Goal: Information Seeking & Learning: Compare options

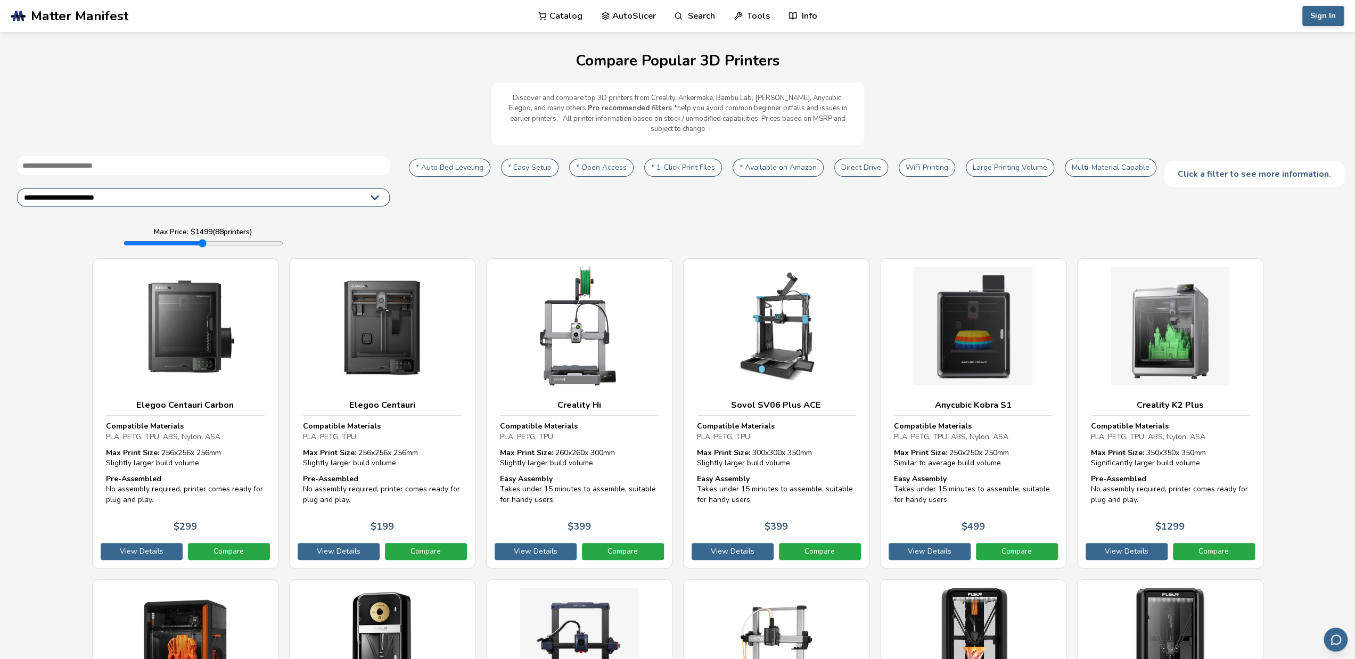
drag, startPoint x: 397, startPoint y: 119, endPoint x: 398, endPoint y: 127, distance: 7.5
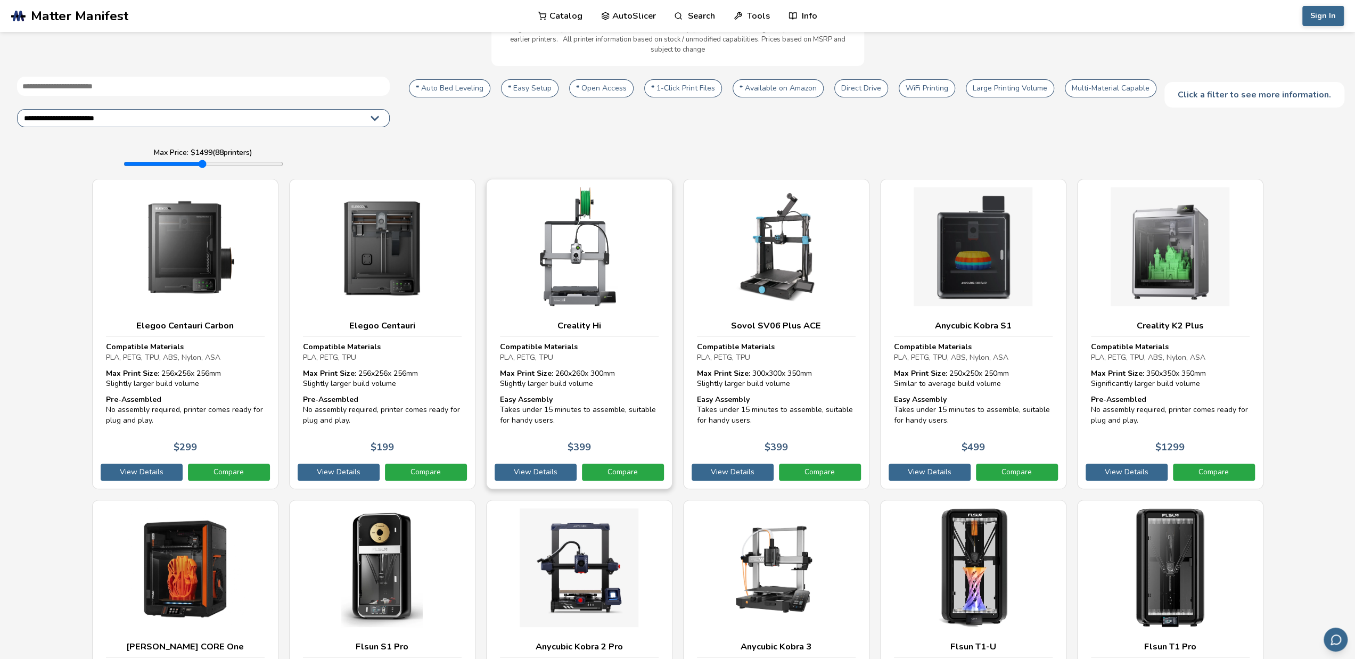
scroll to position [266, 0]
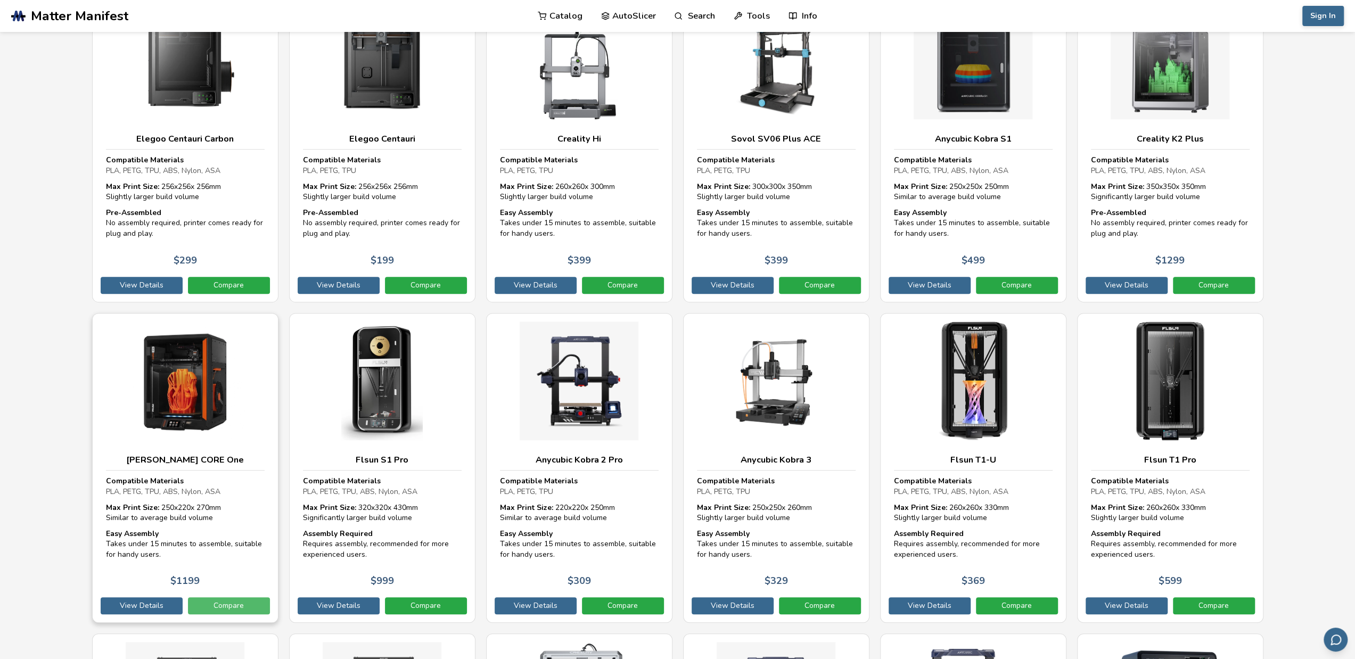
click at [247, 597] on link "Compare" at bounding box center [229, 605] width 82 height 17
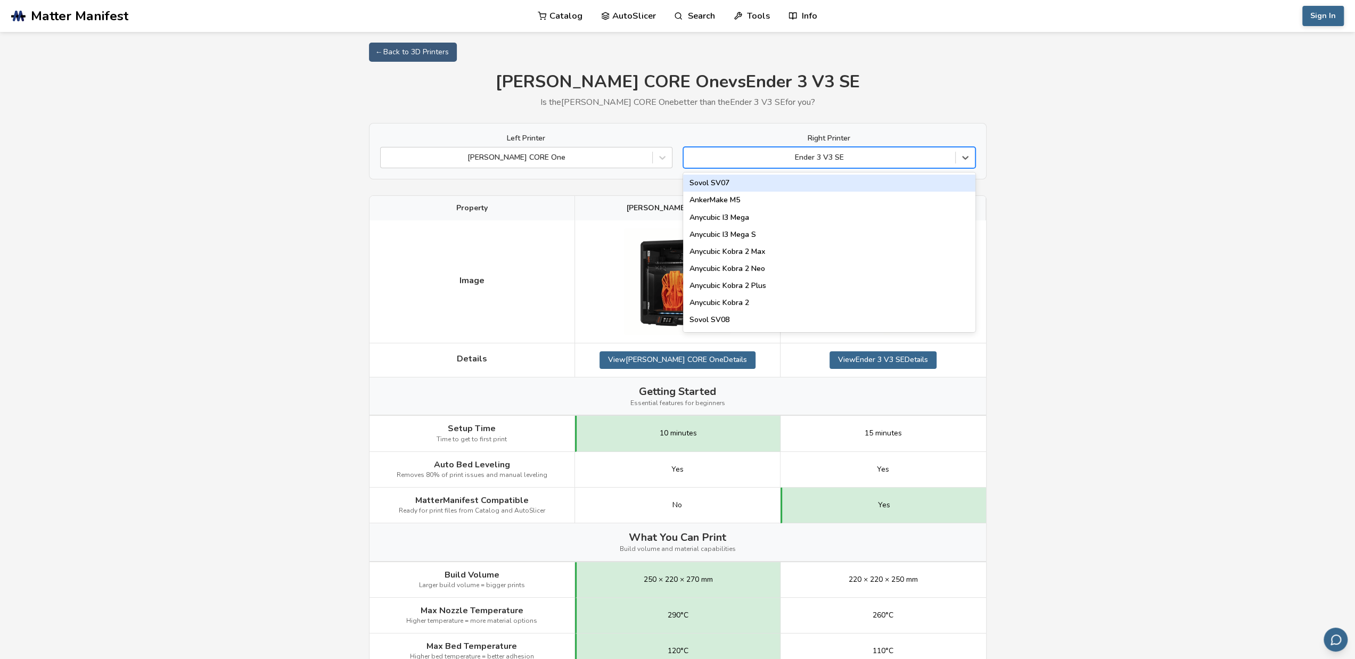
click at [834, 151] on div "Ender 3 V3 SE" at bounding box center [820, 157] width 272 height 15
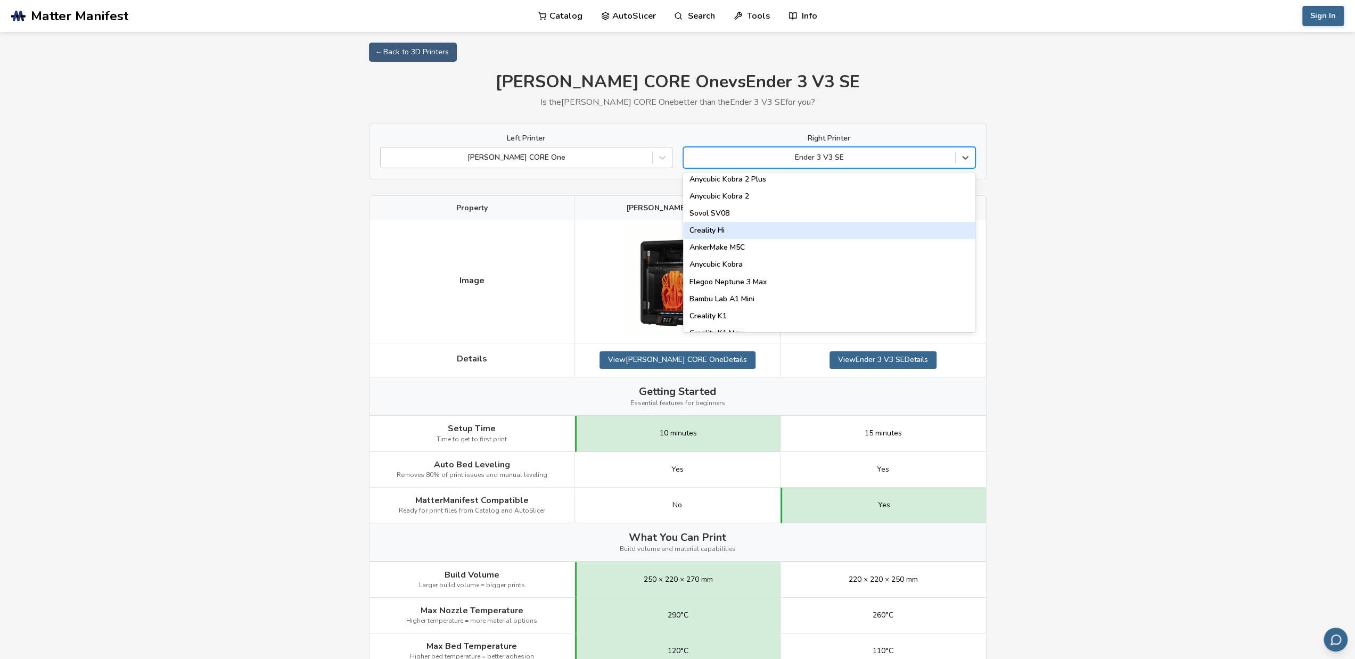
scroll to position [160, 0]
click at [859, 249] on div "Bambu Lab A1 Mini" at bounding box center [829, 245] width 292 height 17
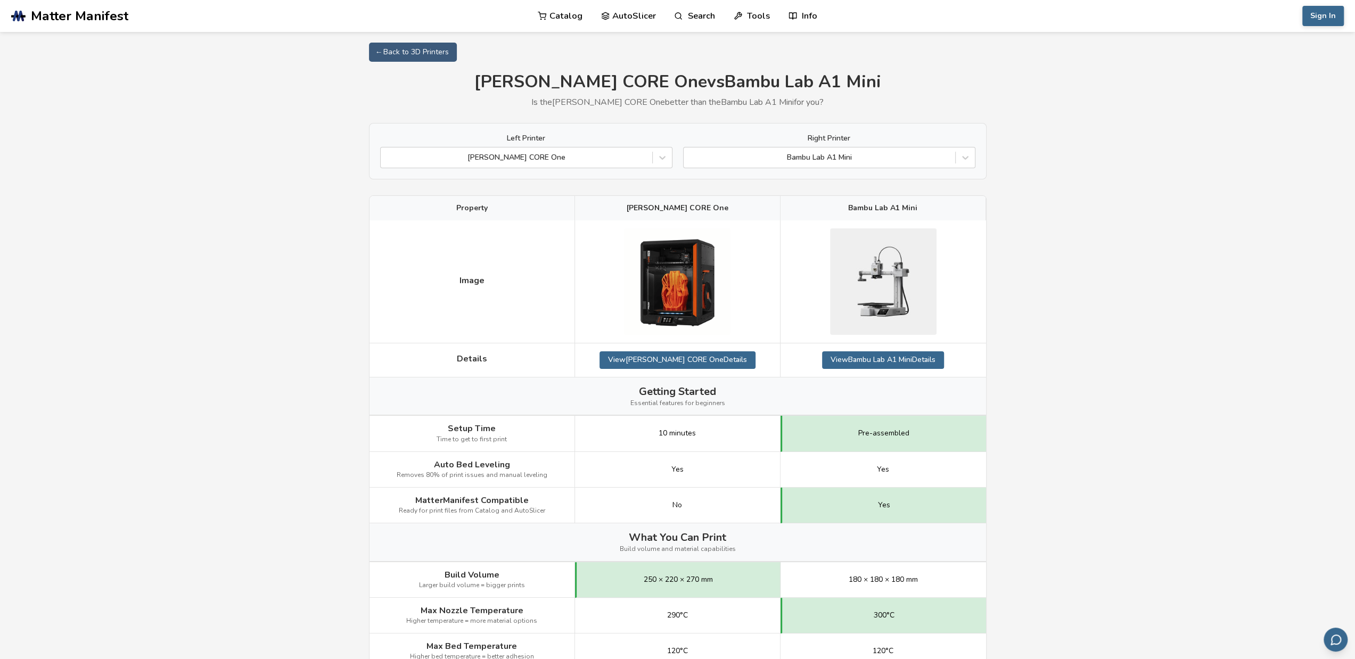
drag, startPoint x: 1077, startPoint y: 597, endPoint x: 980, endPoint y: 282, distance: 330.3
click at [906, 160] on div at bounding box center [819, 157] width 261 height 11
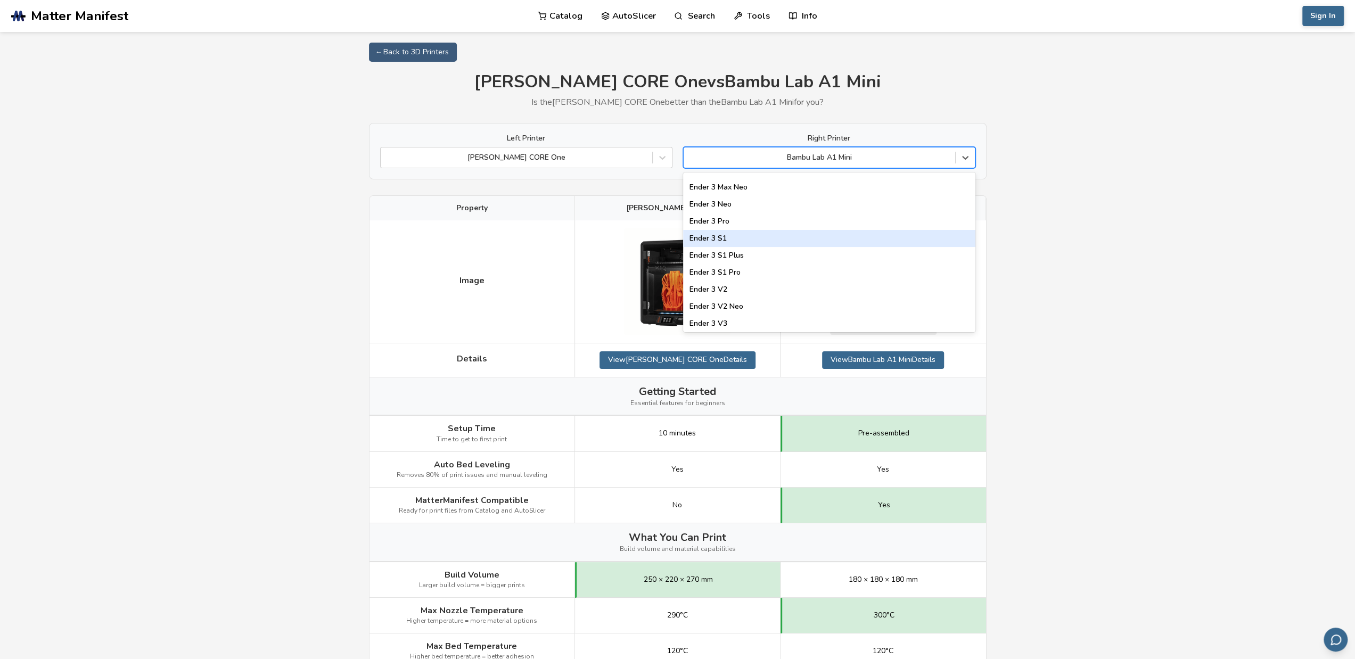
scroll to position [1012, 0]
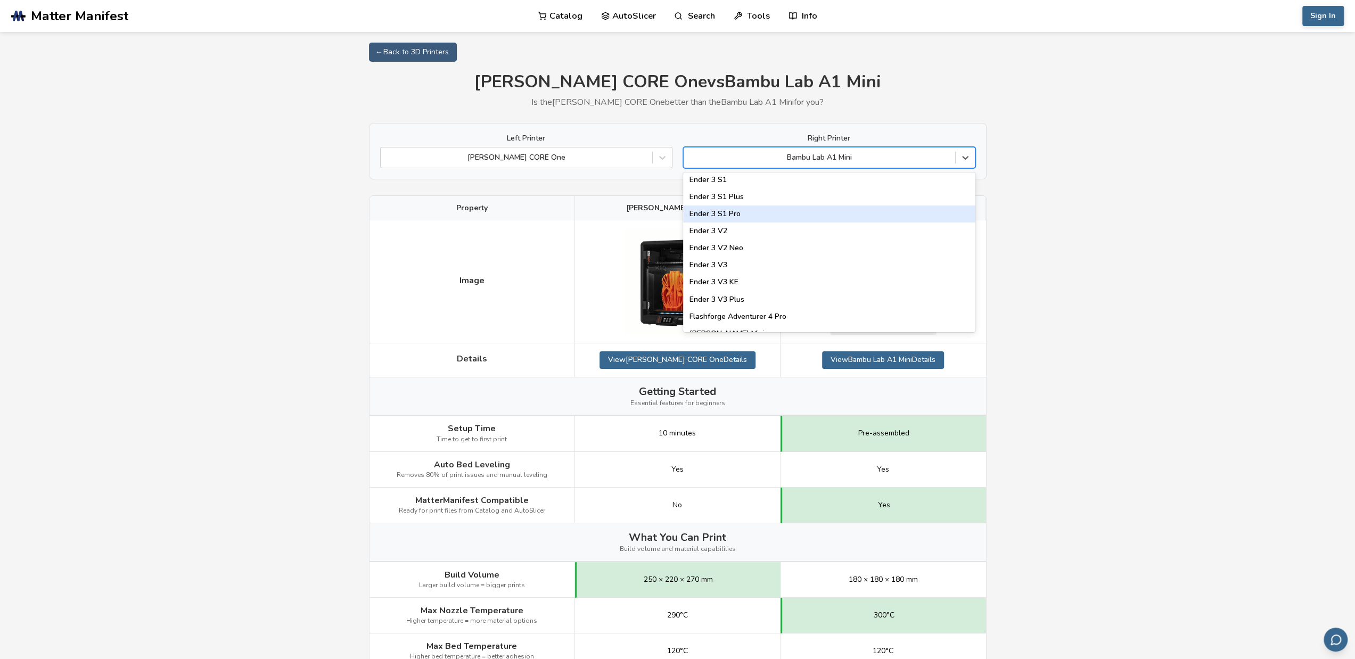
click at [873, 212] on div "Ender 3 S1 Pro" at bounding box center [829, 214] width 292 height 17
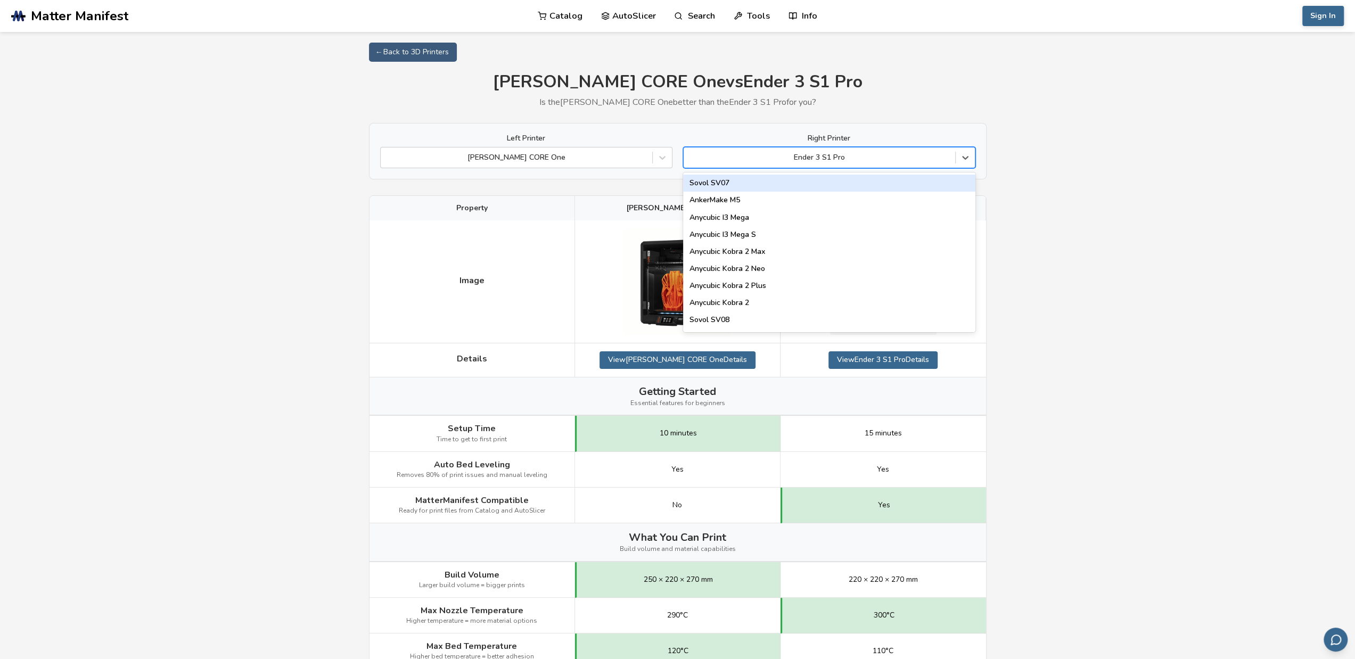
click at [825, 161] on div at bounding box center [819, 157] width 261 height 11
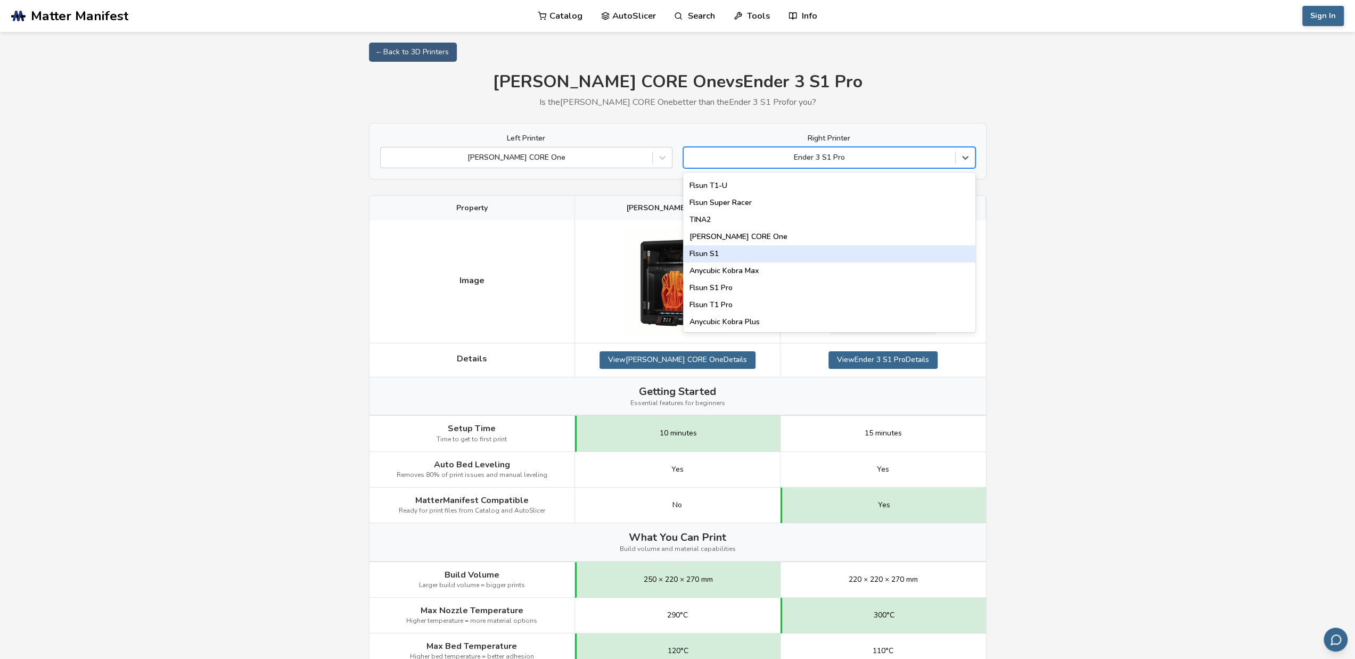
scroll to position [1348, 0]
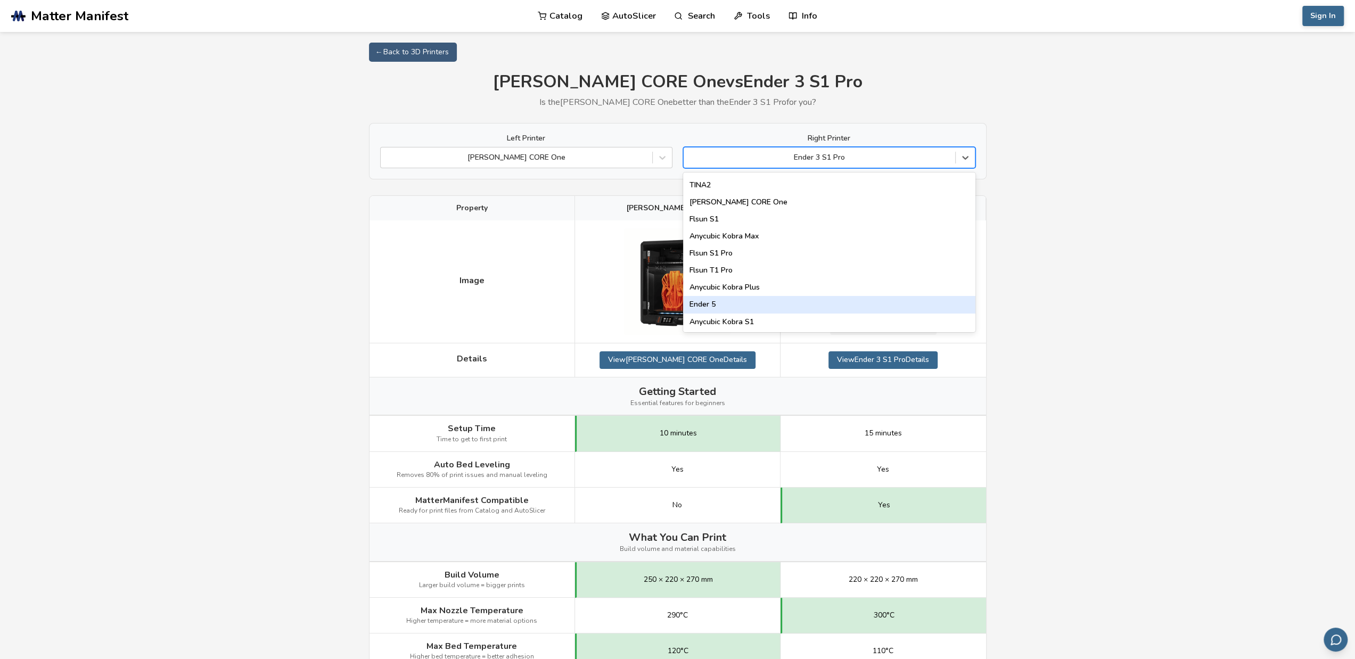
click at [884, 307] on div "Ender 5" at bounding box center [829, 304] width 292 height 17
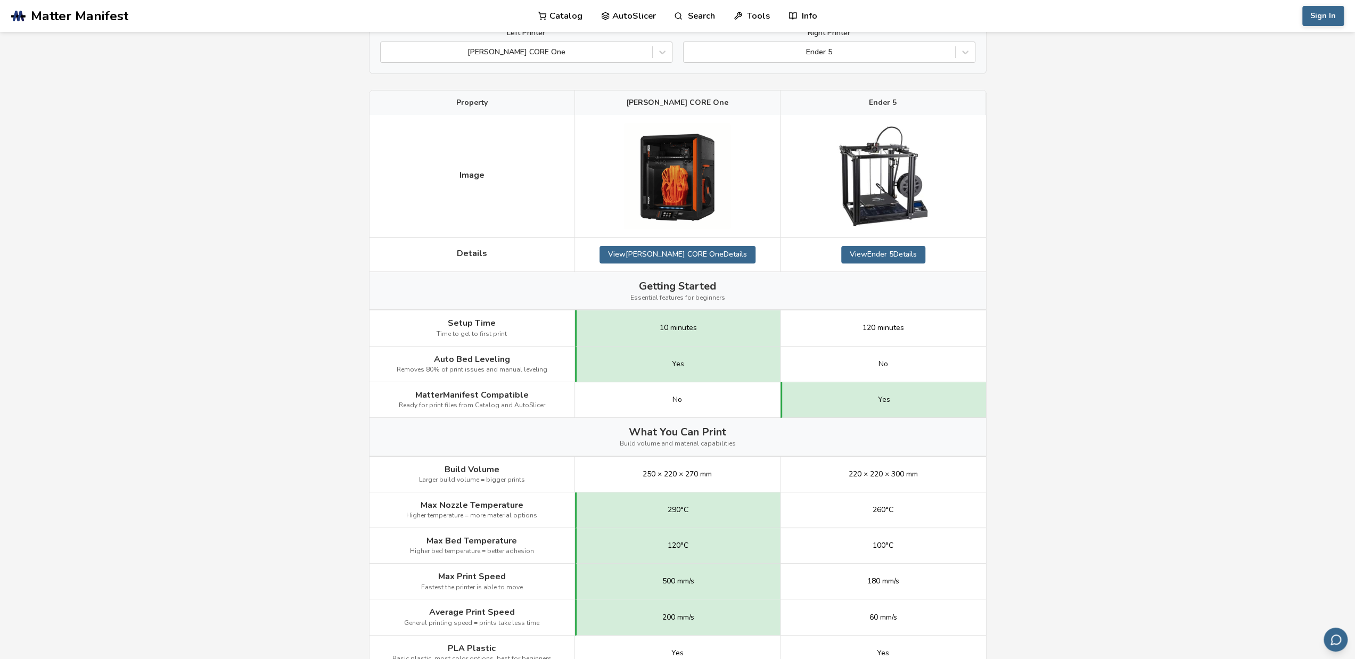
scroll to position [106, 0]
select select "**********"
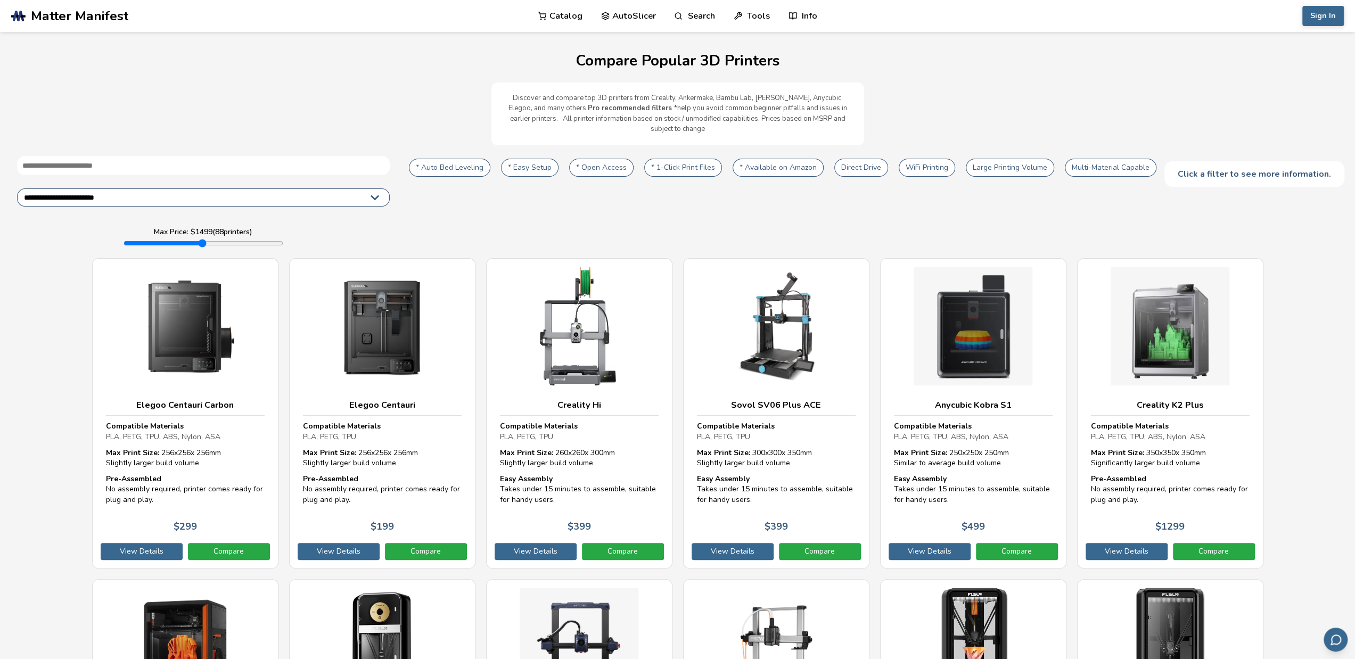
type input "****"
drag, startPoint x: 280, startPoint y: 235, endPoint x: 347, endPoint y: 235, distance: 67.1
click at [283, 239] on input "range" at bounding box center [204, 243] width 160 height 9
click at [1227, 543] on link "Compare" at bounding box center [1214, 551] width 82 height 17
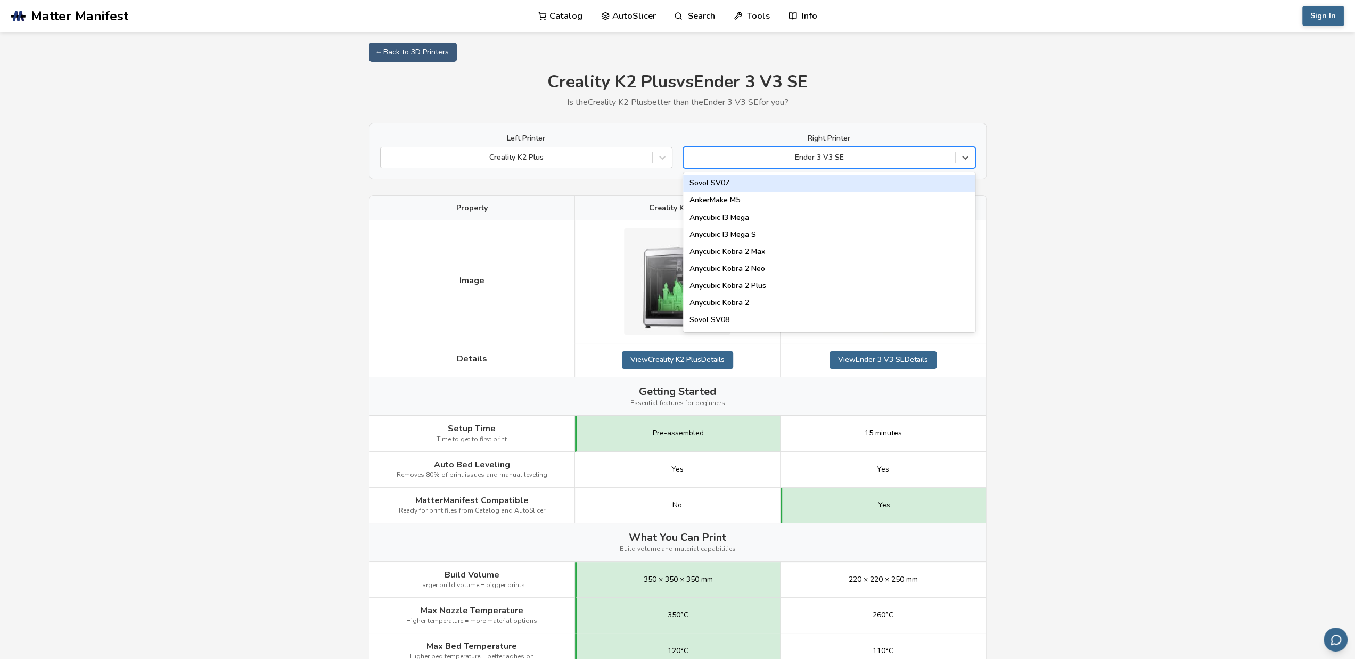
click at [857, 165] on div "Ender 3 V3 SE" at bounding box center [820, 157] width 272 height 15
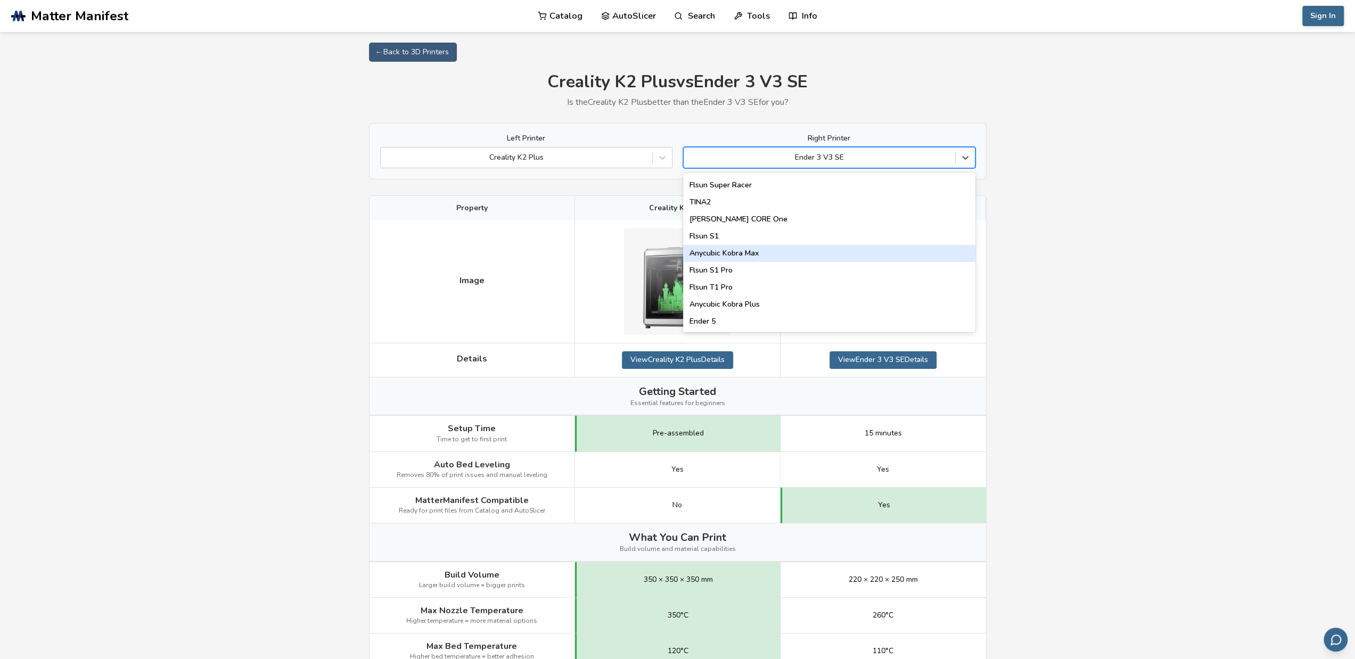
scroll to position [1348, 0]
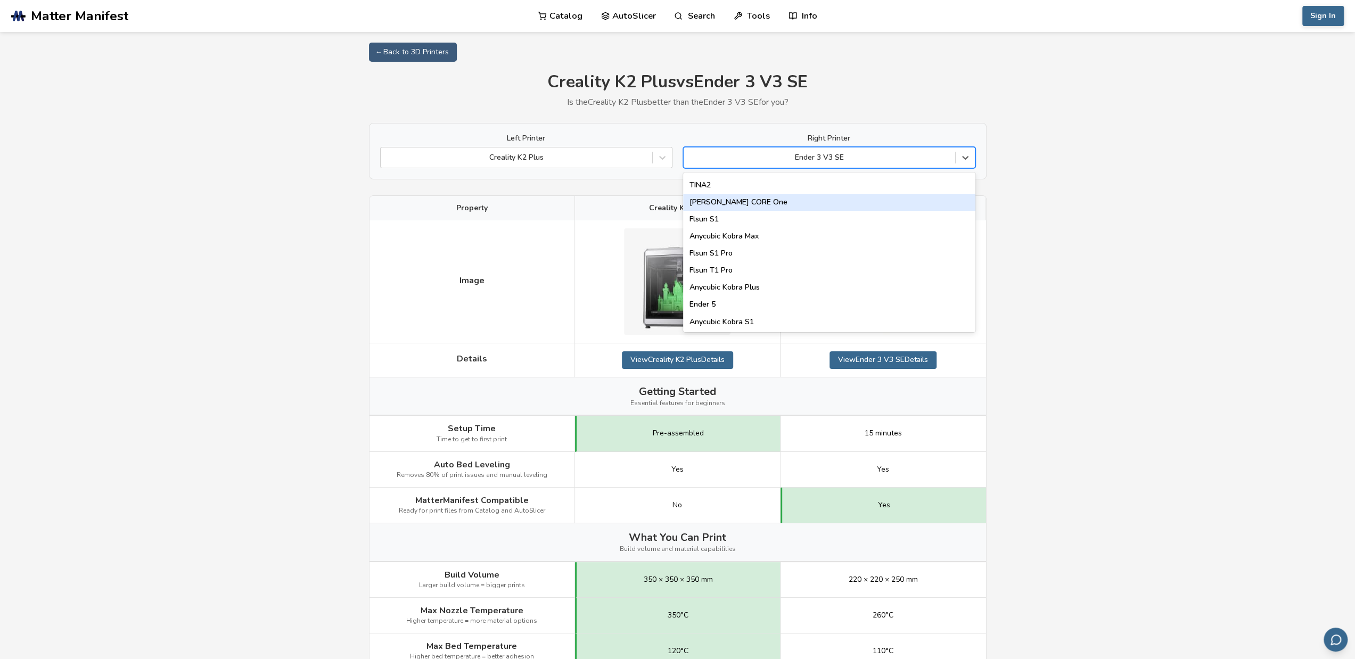
click at [835, 207] on div "[PERSON_NAME] CORE One" at bounding box center [829, 202] width 292 height 17
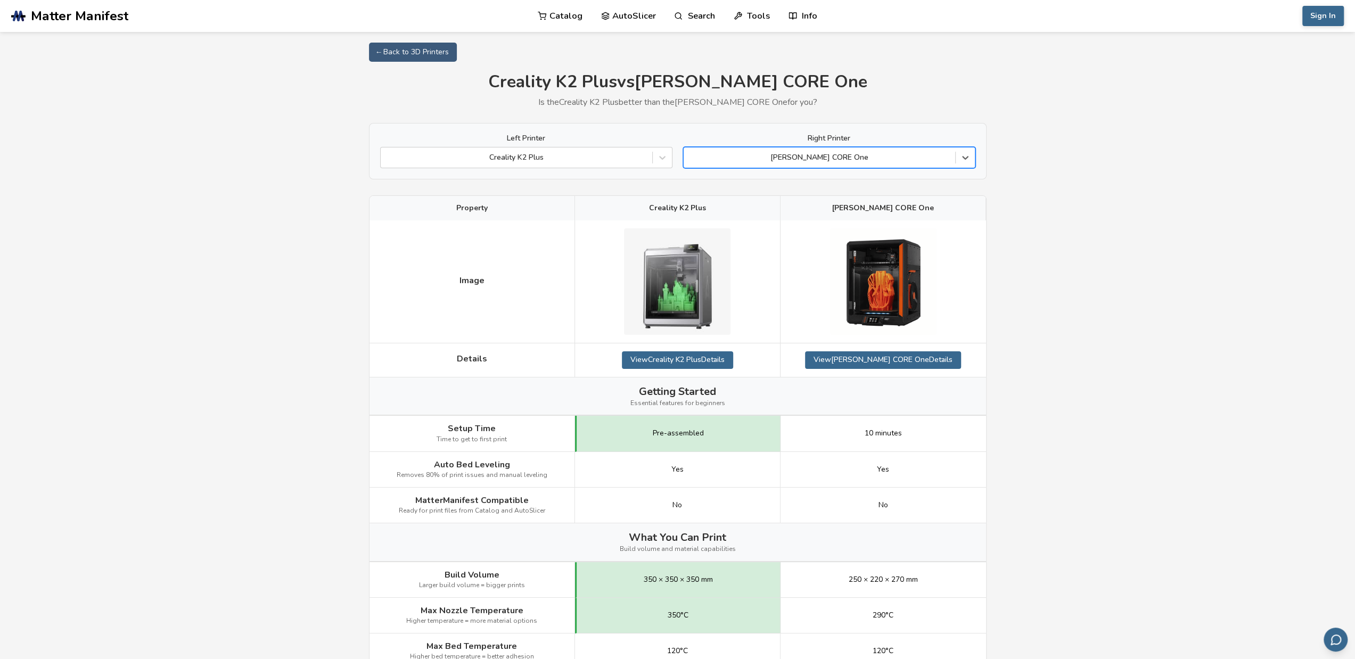
drag, startPoint x: 748, startPoint y: 419, endPoint x: 694, endPoint y: 293, distance: 136.5
drag, startPoint x: 651, startPoint y: 204, endPoint x: 711, endPoint y: 212, distance: 61.3
click at [711, 212] on div "Creality K2 Plus" at bounding box center [678, 208] width 206 height 24
